Goal: Find specific page/section: Find specific page/section

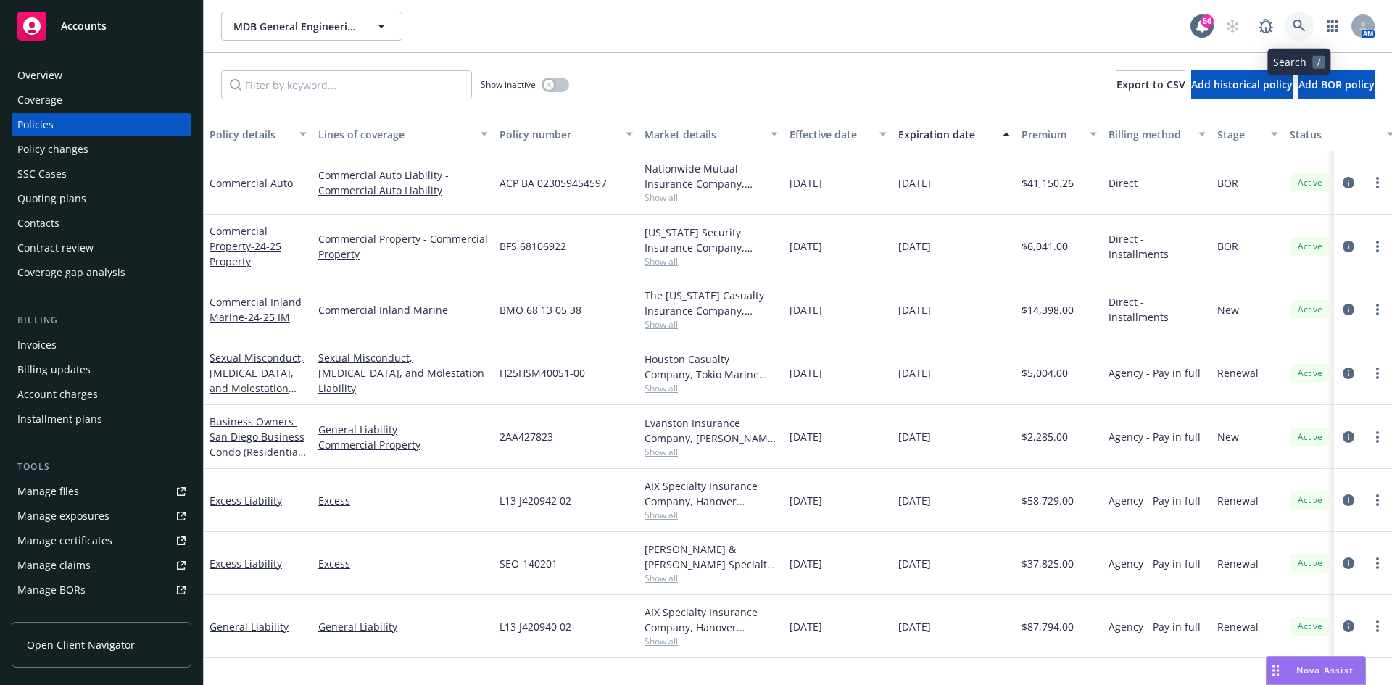
click at [1298, 31] on icon at bounding box center [1298, 26] width 13 height 13
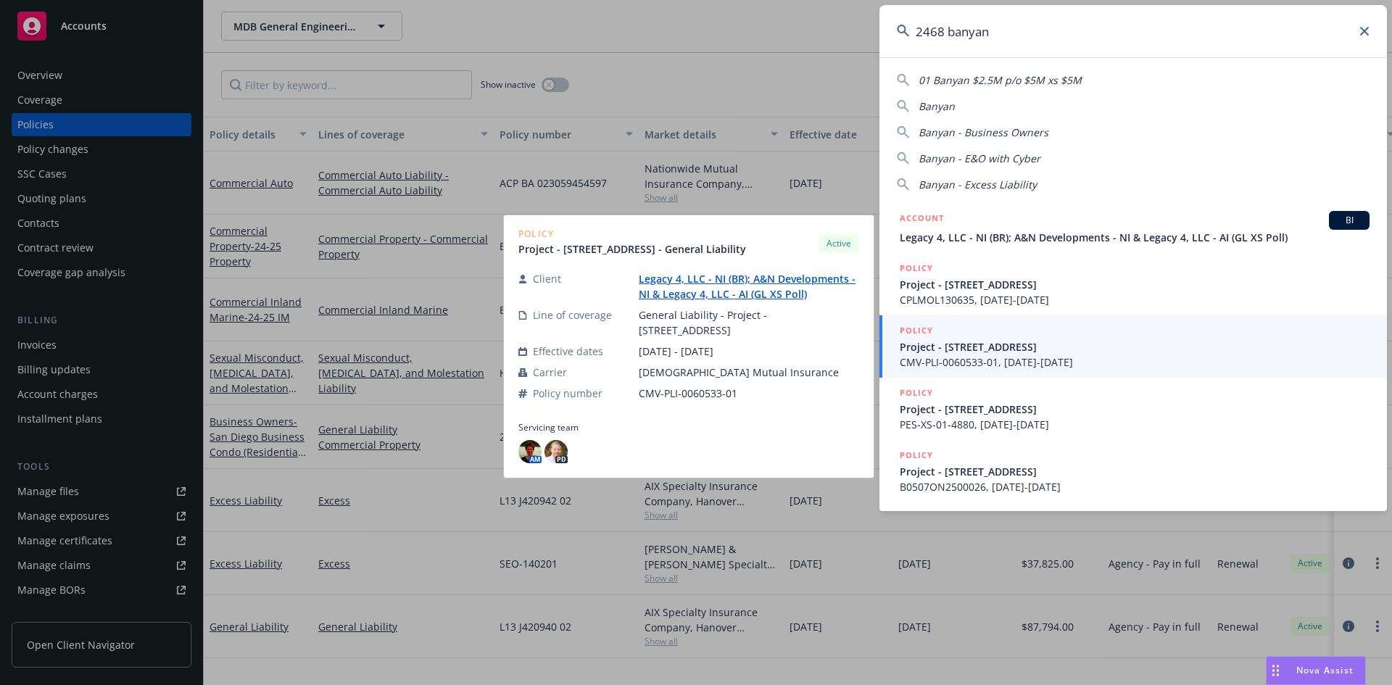
type input "2468 banyan"
click at [1028, 351] on span "Project - [STREET_ADDRESS]" at bounding box center [1135, 346] width 470 height 15
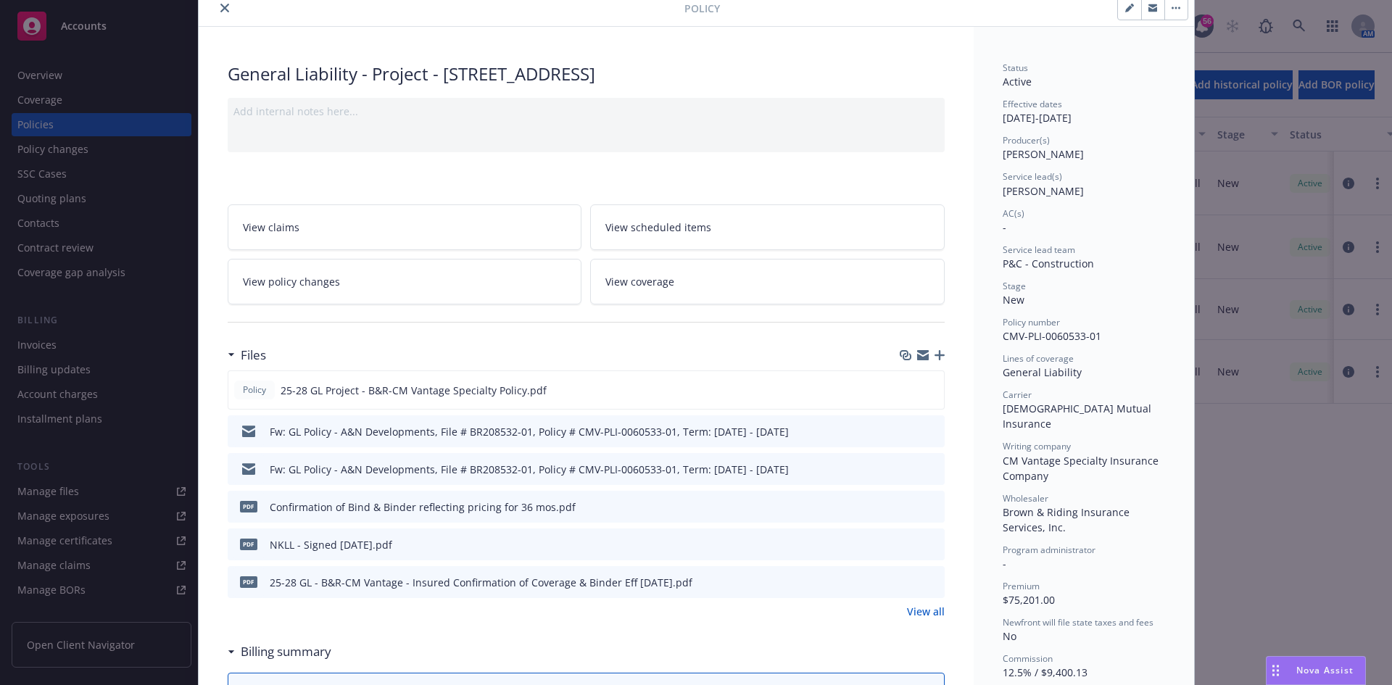
scroll to position [72, 0]
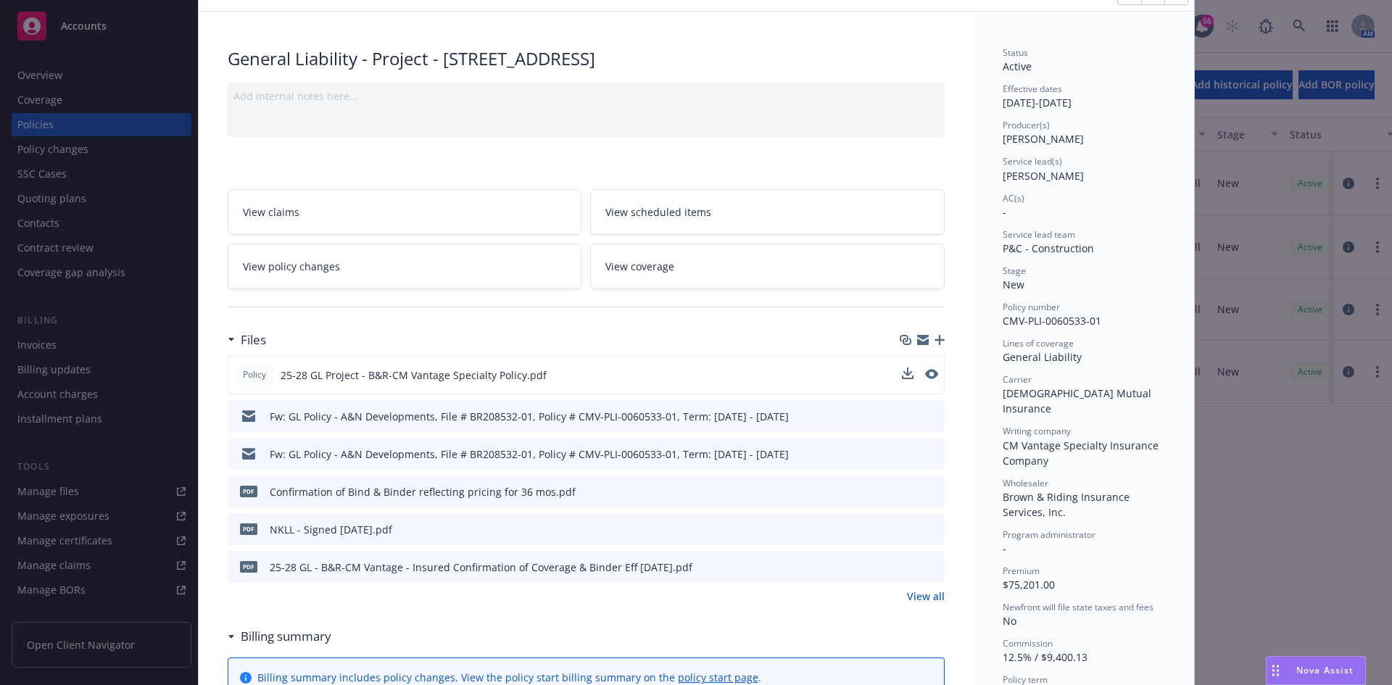
click at [937, 373] on div "Policy 25-28 GL Project - B&R-CM Vantage Specialty Policy.pdf" at bounding box center [586, 374] width 717 height 39
click at [931, 373] on button "preview file" at bounding box center [930, 374] width 16 height 13
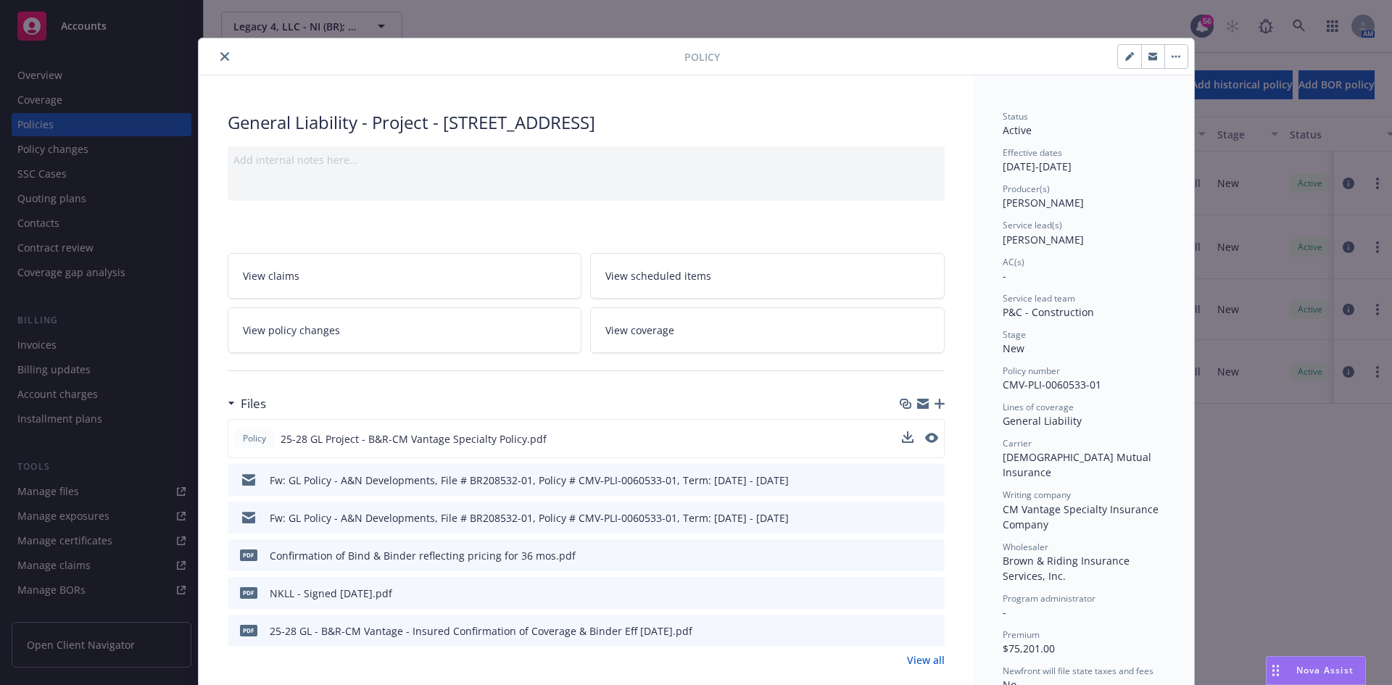
scroll to position [0, 0]
